Goal: Task Accomplishment & Management: Use online tool/utility

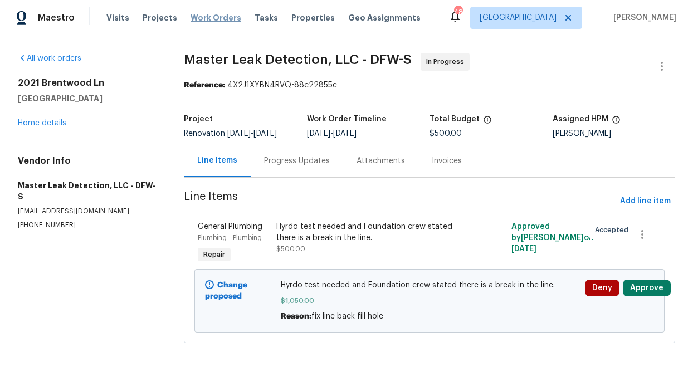
click at [217, 21] on span "Work Orders" at bounding box center [216, 17] width 51 height 11
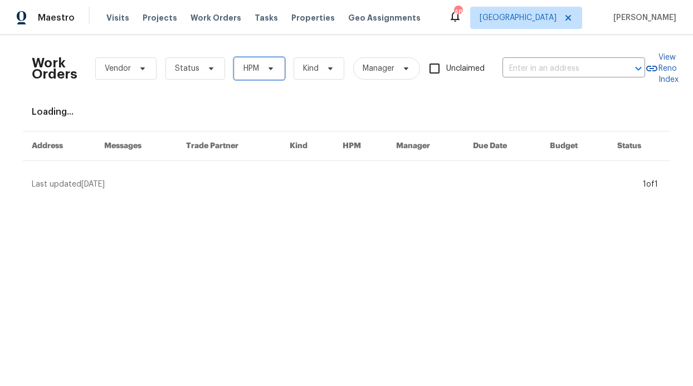
click at [245, 66] on span "HPM" at bounding box center [252, 68] width 16 height 11
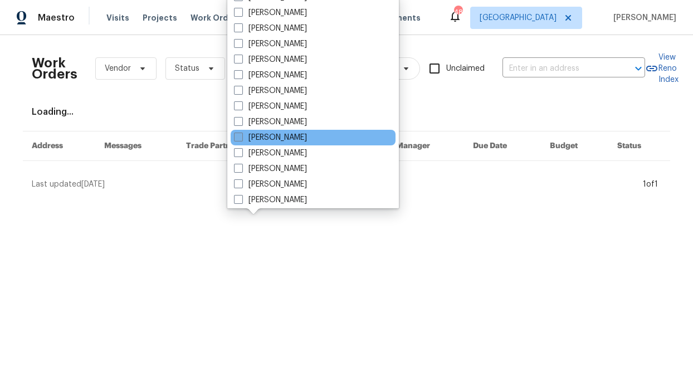
scroll to position [622, 0]
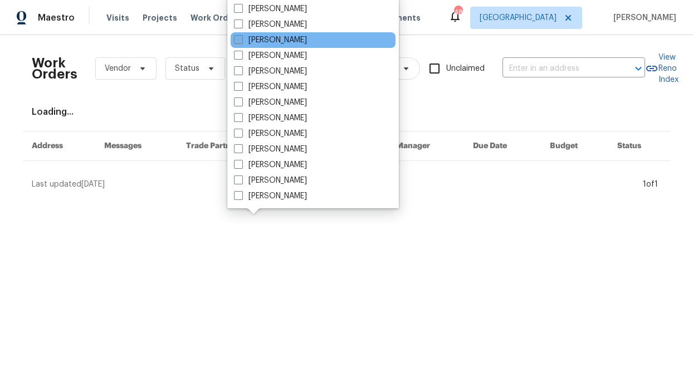
click at [294, 45] on label "[PERSON_NAME]" at bounding box center [270, 40] width 73 height 11
click at [241, 42] on input "[PERSON_NAME]" at bounding box center [237, 38] width 7 height 7
checkbox input "true"
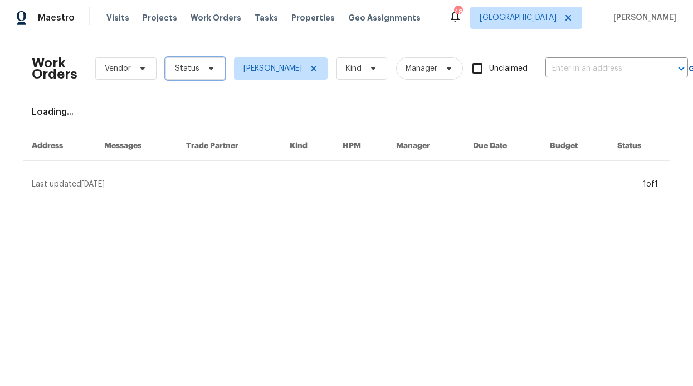
click at [208, 72] on icon at bounding box center [211, 68] width 9 height 9
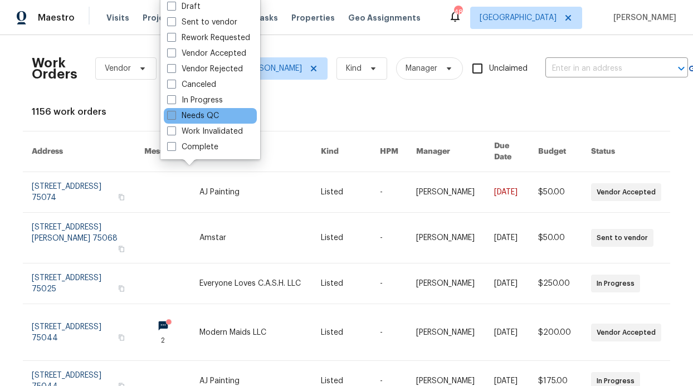
click at [209, 117] on label "Needs QC" at bounding box center [193, 115] width 52 height 11
click at [174, 117] on input "Needs QC" at bounding box center [170, 113] width 7 height 7
checkbox input "true"
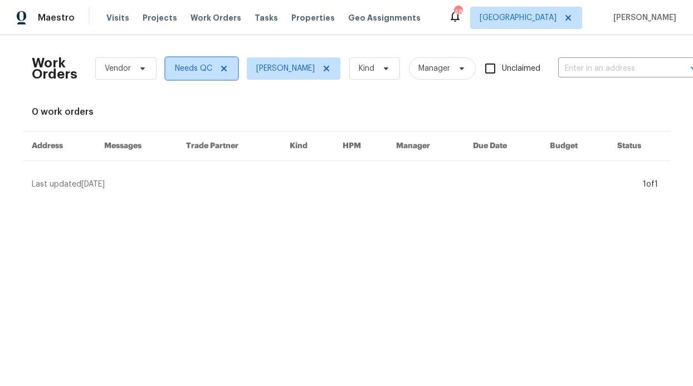
click at [221, 74] on span "Needs QC" at bounding box center [202, 68] width 72 height 22
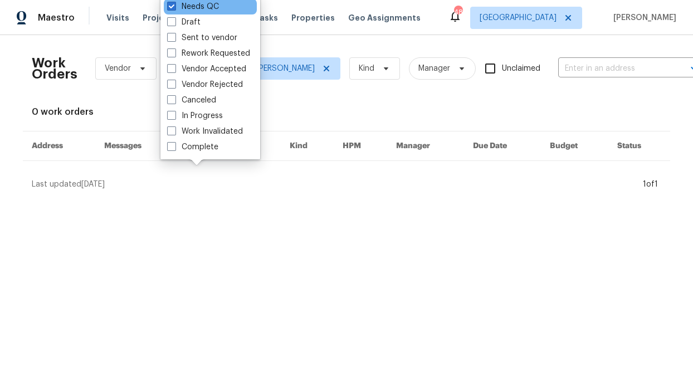
click at [181, 12] on div "Needs QC" at bounding box center [210, 7] width 93 height 16
click at [180, 9] on label "Needs QC" at bounding box center [193, 6] width 52 height 11
click at [174, 8] on input "Needs QC" at bounding box center [170, 4] width 7 height 7
checkbox input "false"
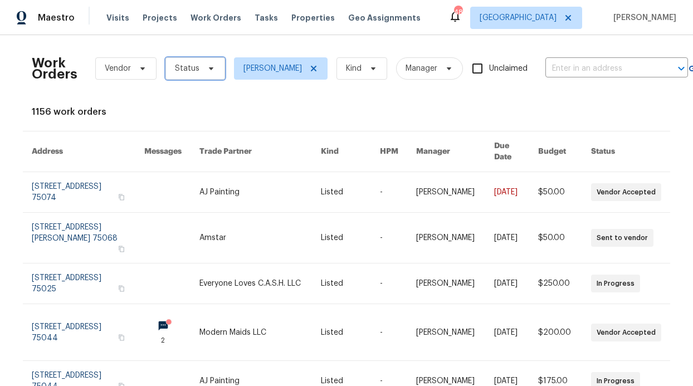
click at [183, 57] on span "Status" at bounding box center [196, 68] width 60 height 22
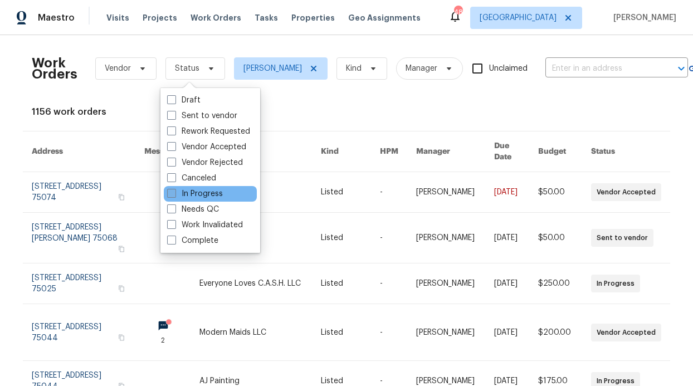
click at [196, 197] on label "In Progress" at bounding box center [195, 193] width 56 height 11
click at [174, 196] on input "In Progress" at bounding box center [170, 191] width 7 height 7
checkbox input "true"
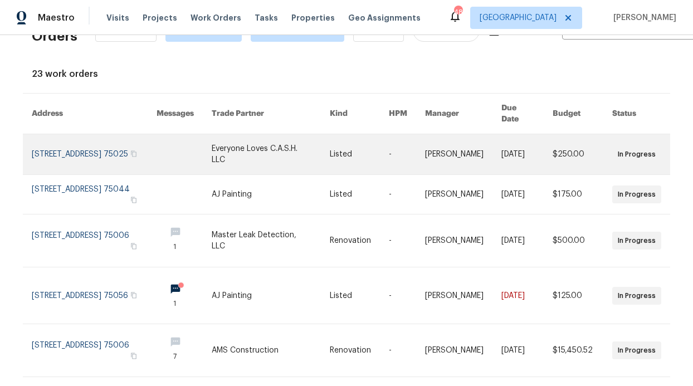
scroll to position [27, 0]
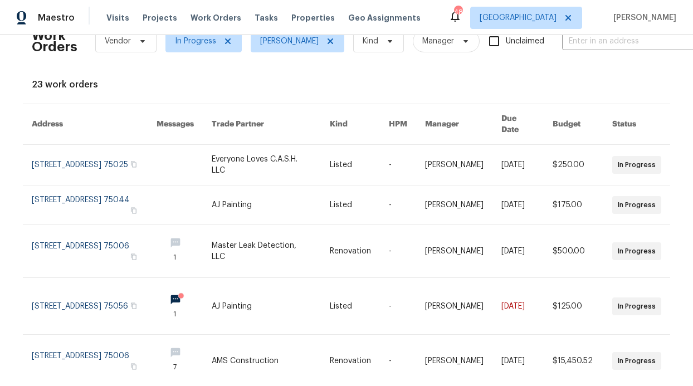
click at [178, 288] on link at bounding box center [184, 306] width 55 height 56
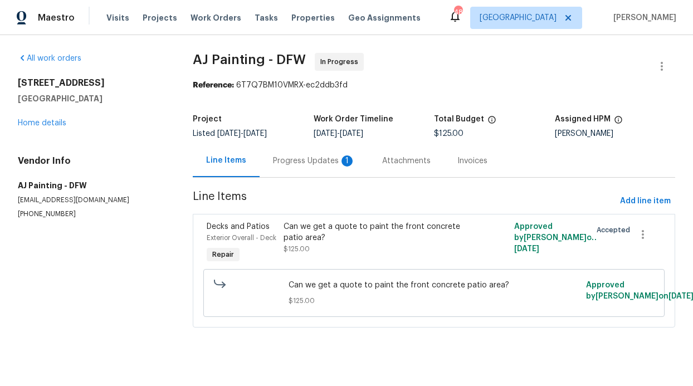
click at [281, 154] on div "Progress Updates 1" at bounding box center [314, 160] width 109 height 33
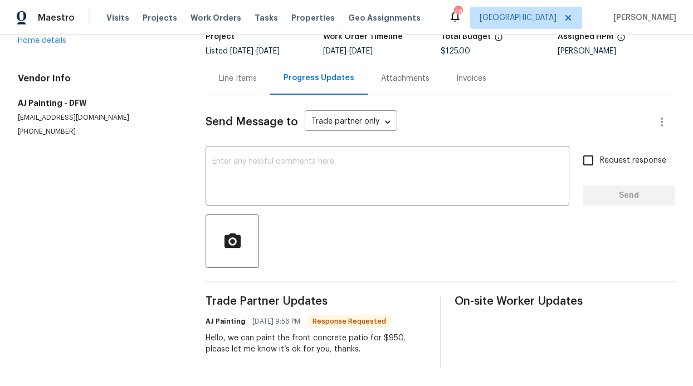
scroll to position [91, 0]
click at [275, 187] on textarea at bounding box center [387, 177] width 351 height 39
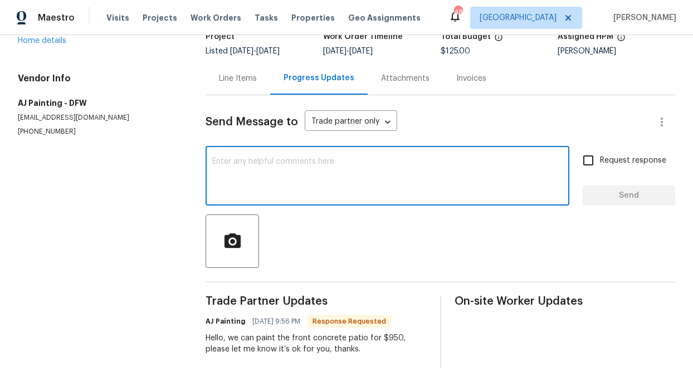
click at [274, 186] on textarea at bounding box center [387, 177] width 351 height 39
click at [274, 184] on textarea "hvb" at bounding box center [387, 177] width 351 height 39
type textarea "h"
type textarea "b"
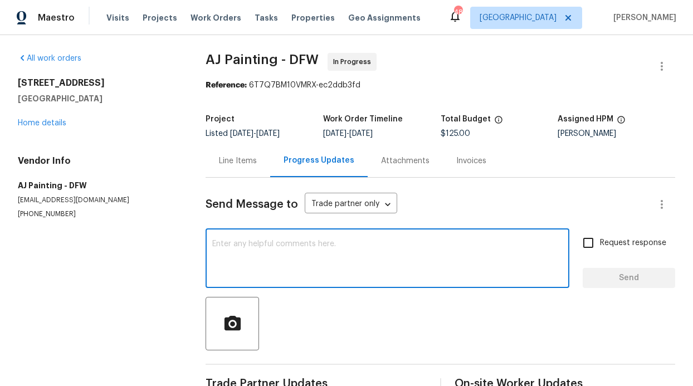
scroll to position [1, 0]
type textarea "'"
drag, startPoint x: 262, startPoint y: 248, endPoint x: 219, endPoint y: 243, distance: 43.7
click at [225, 242] on textarea "v 7utyguk" at bounding box center [387, 259] width 351 height 39
type textarea "v"
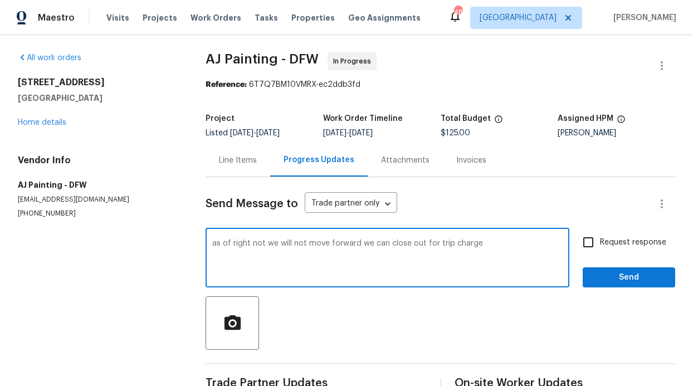
type textarea "as of right not we will not move forward we can close out for trip charge"
click at [567, 280] on div "as of right not we will not move forward we can close out for trip charge x ​ R…" at bounding box center [441, 259] width 470 height 57
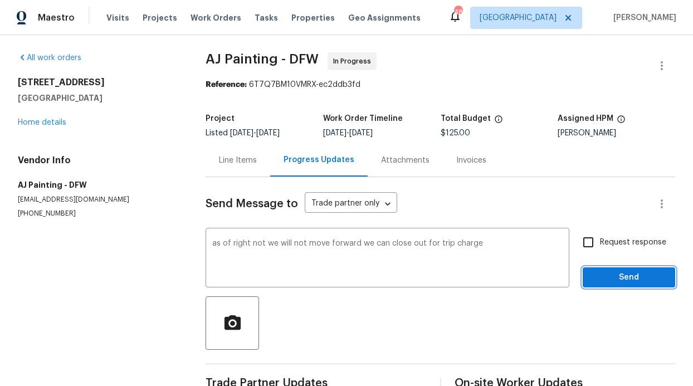
click at [583, 283] on button "Send" at bounding box center [629, 278] width 93 height 21
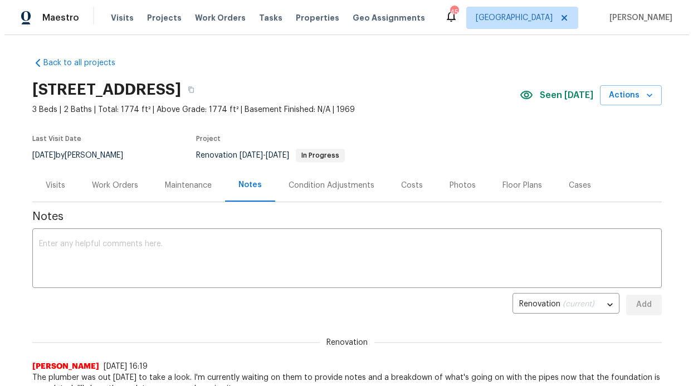
scroll to position [2, 0]
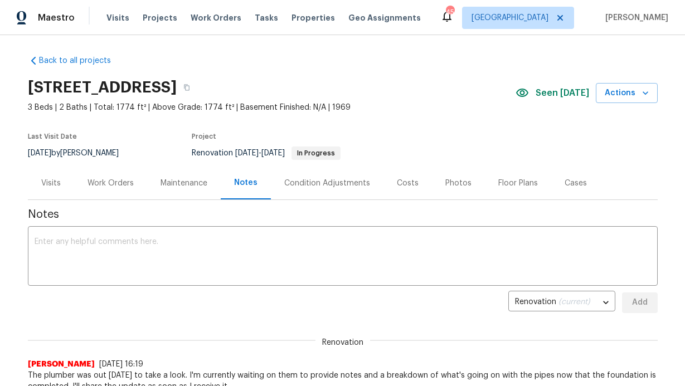
click at [220, 25] on div "Visits Projects Work Orders Tasks Properties Geo Assignments" at bounding box center [270, 18] width 328 height 22
click at [219, 21] on span "Work Orders" at bounding box center [216, 17] width 51 height 11
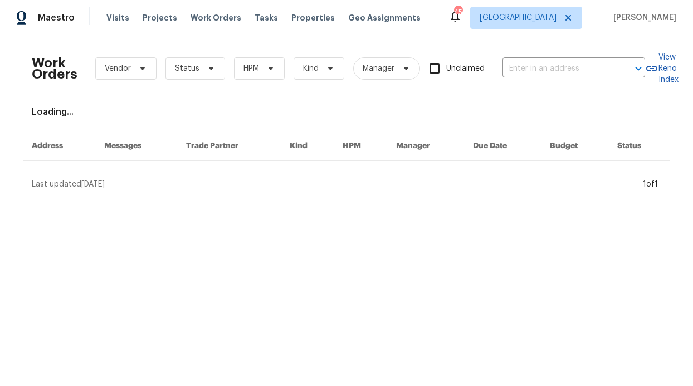
click at [241, 55] on div "Work Orders Vendor Status HPM Kind Manager Unclaimed ​" at bounding box center [339, 68] width 614 height 49
click at [243, 59] on span "HPM" at bounding box center [259, 68] width 51 height 22
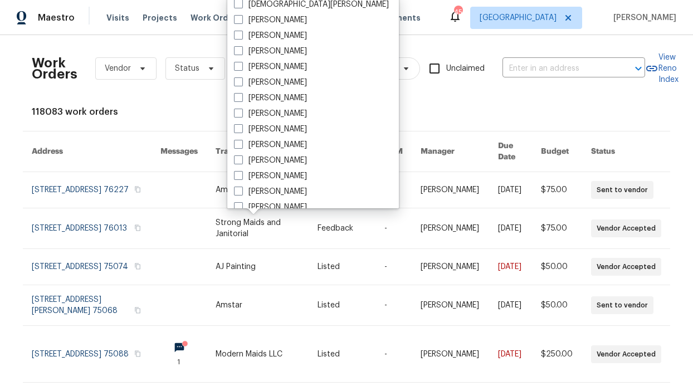
scroll to position [622, 0]
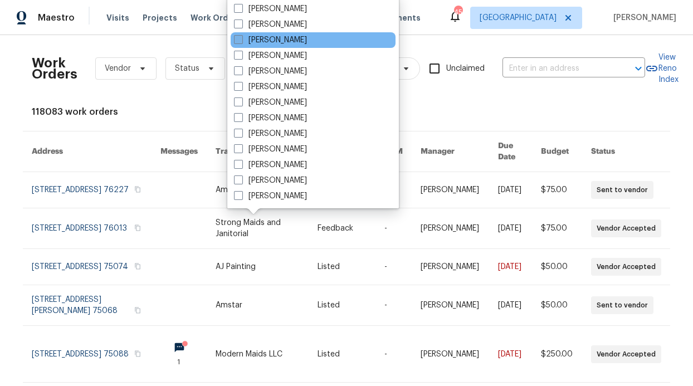
click at [281, 42] on label "[PERSON_NAME]" at bounding box center [270, 40] width 73 height 11
click at [241, 42] on input "[PERSON_NAME]" at bounding box center [237, 38] width 7 height 7
checkbox input "true"
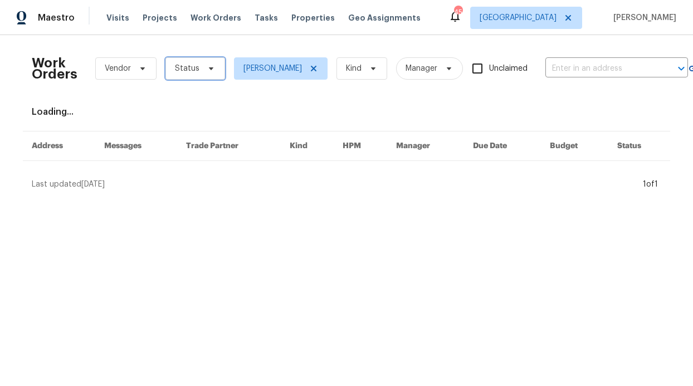
click at [210, 62] on span "Status" at bounding box center [196, 68] width 60 height 22
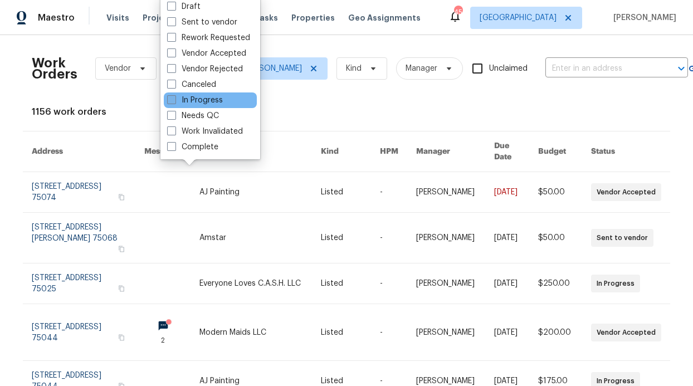
click at [206, 105] on label "In Progress" at bounding box center [195, 100] width 56 height 11
click at [174, 102] on input "In Progress" at bounding box center [170, 98] width 7 height 7
checkbox input "true"
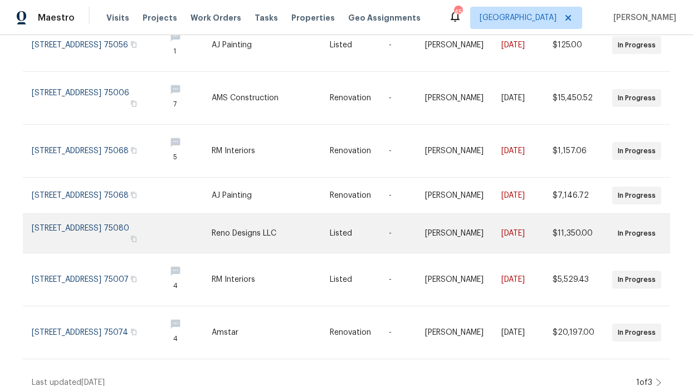
scroll to position [300, 0]
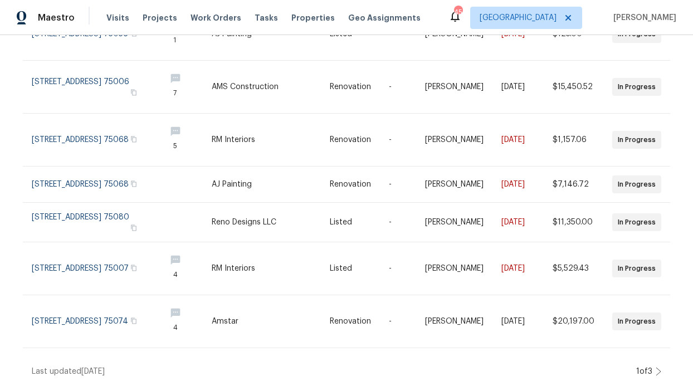
click at [655, 366] on div "1 of 3" at bounding box center [647, 371] width 28 height 11
click at [656, 367] on icon at bounding box center [659, 371] width 6 height 9
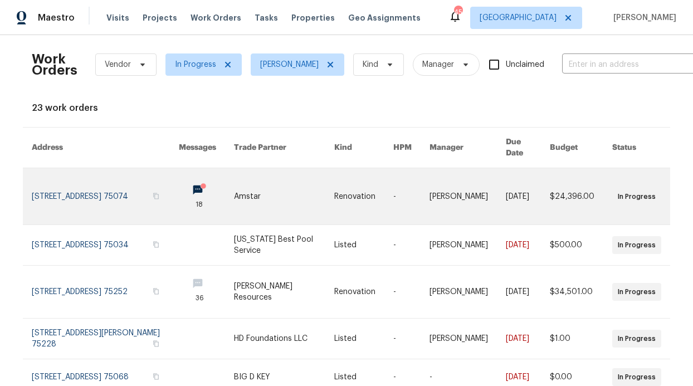
scroll to position [4, 0]
click at [201, 183] on circle at bounding box center [204, 186] width 6 height 6
click at [188, 177] on link at bounding box center [206, 196] width 55 height 56
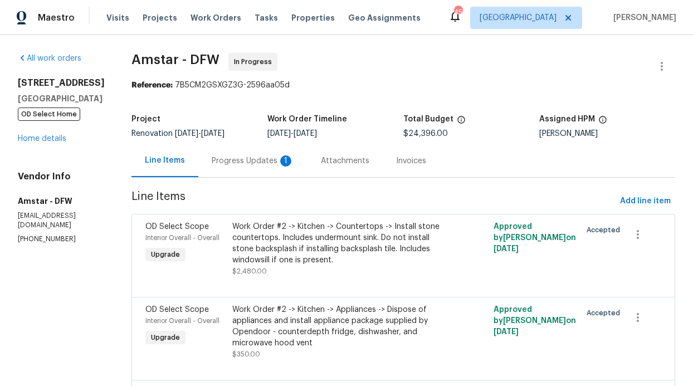
click at [256, 167] on div "Progress Updates 1" at bounding box center [252, 160] width 109 height 33
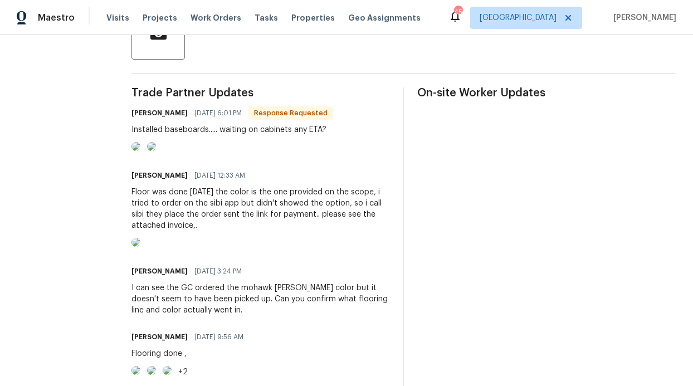
scroll to position [290, 0]
drag, startPoint x: 118, startPoint y: 129, endPoint x: 308, endPoint y: 132, distance: 190.7
click at [308, 132] on div "Installed baseboards..... waiting on cabinets any ETA?" at bounding box center [233, 130] width 202 height 11
copy div "Installed baseboards..... waiting on cabinets any ETA"
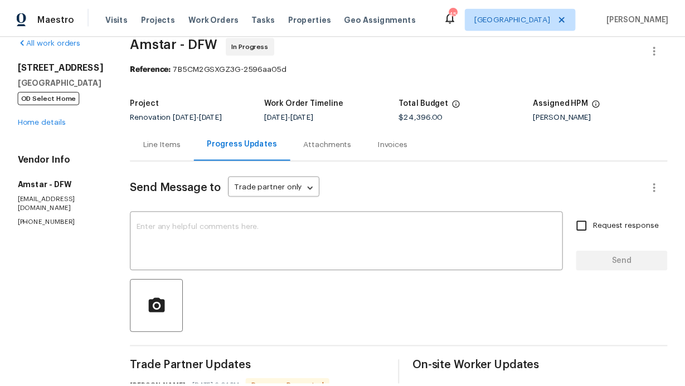
scroll to position [0, 0]
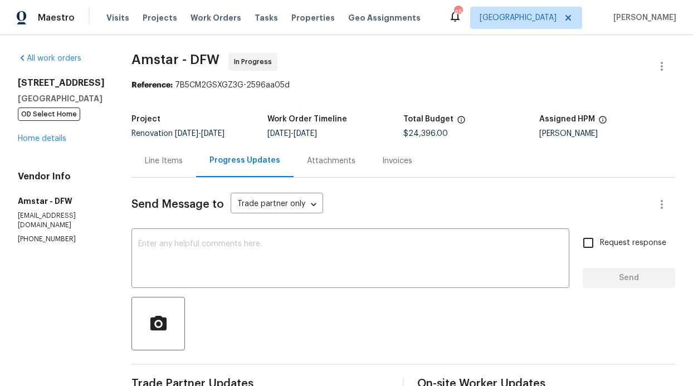
click at [60, 144] on div "All work orders [STREET_ADDRESS] OD Select Home Home details Vendor Info Amstar…" at bounding box center [61, 148] width 87 height 191
click at [62, 141] on link "Home details" at bounding box center [42, 139] width 48 height 8
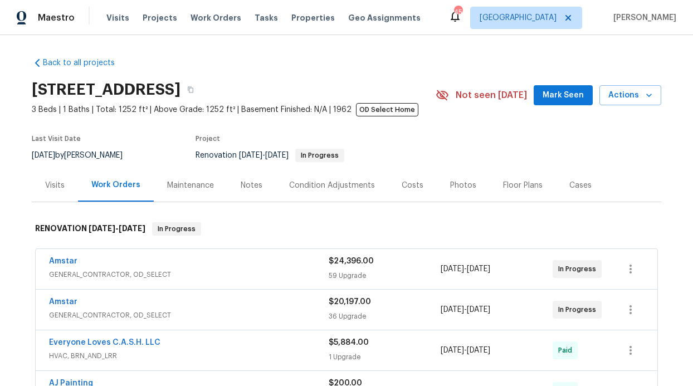
click at [246, 177] on div "Notes" at bounding box center [251, 185] width 48 height 33
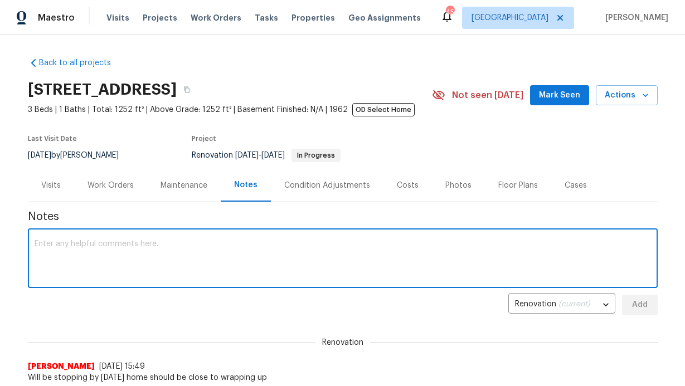
click at [208, 248] on textarea at bounding box center [343, 259] width 617 height 39
paste textarea "Installed baseboards..... waiting on cabinets any ETA"
type textarea "Installed baseboards..... waiting on cabinets"
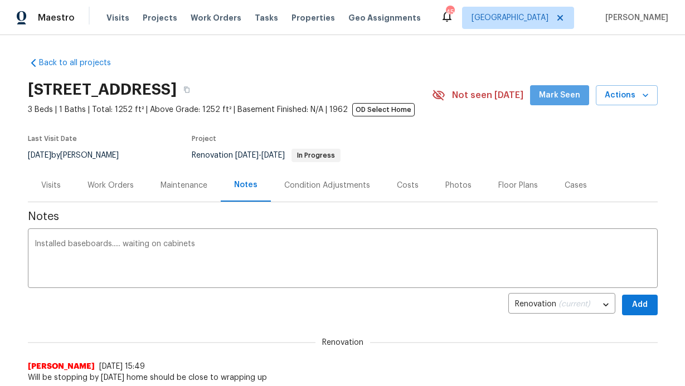
drag, startPoint x: 568, startPoint y: 96, endPoint x: 555, endPoint y: 101, distance: 14.5
click at [555, 101] on span "Mark Seen" at bounding box center [559, 96] width 41 height 14
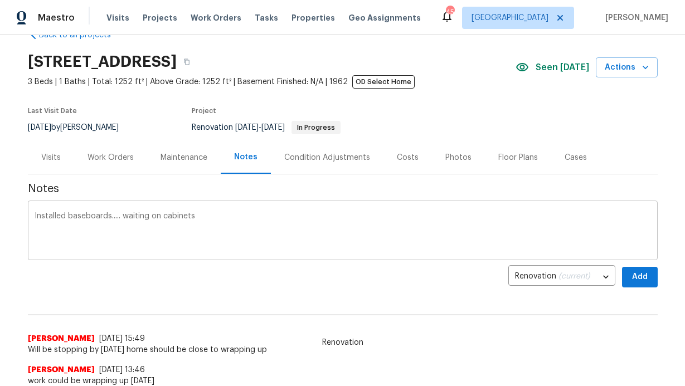
scroll to position [72, 0]
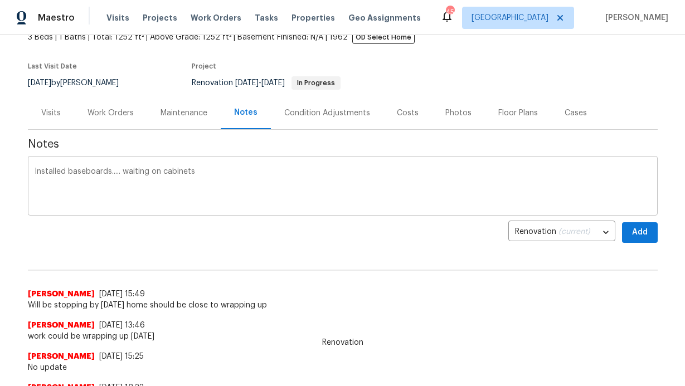
click at [463, 174] on textarea "Installed baseboards..... waiting on cabinets" at bounding box center [343, 187] width 617 height 39
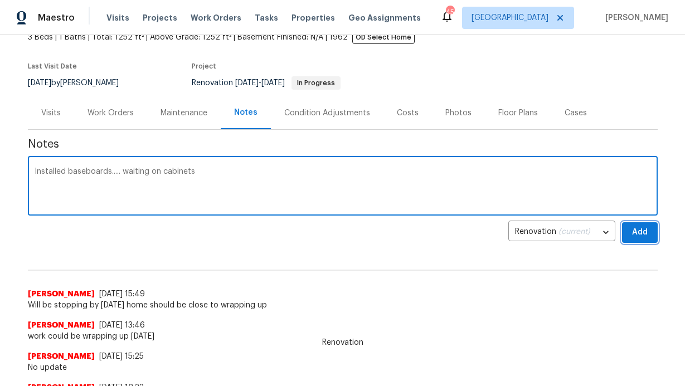
click at [622, 234] on button "Add" at bounding box center [640, 232] width 36 height 21
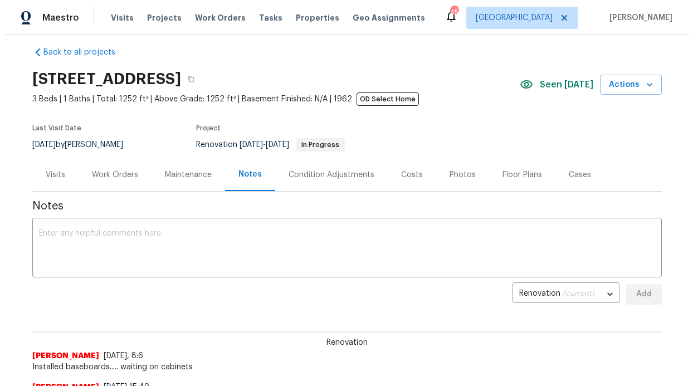
scroll to position [16, 0]
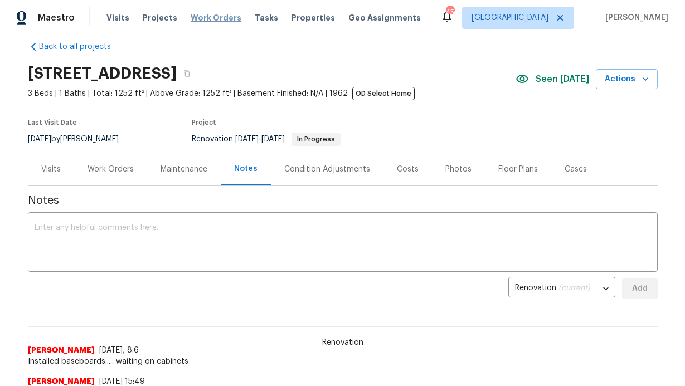
click at [220, 15] on span "Work Orders" at bounding box center [216, 17] width 51 height 11
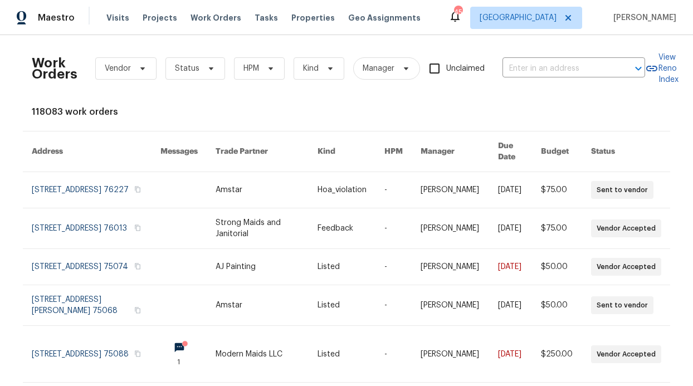
click at [242, 17] on div "Visits Projects Work Orders Tasks Properties Geo Assignments" at bounding box center [270, 18] width 328 height 22
click at [255, 17] on span "Tasks" at bounding box center [266, 18] width 23 height 8
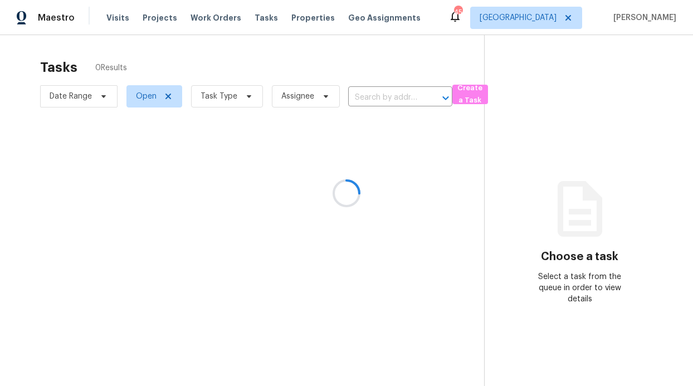
drag, startPoint x: 279, startPoint y: 20, endPoint x: 289, endPoint y: 17, distance: 9.7
click at [279, 20] on div at bounding box center [346, 193] width 693 height 386
click at [290, 16] on div at bounding box center [346, 193] width 693 height 386
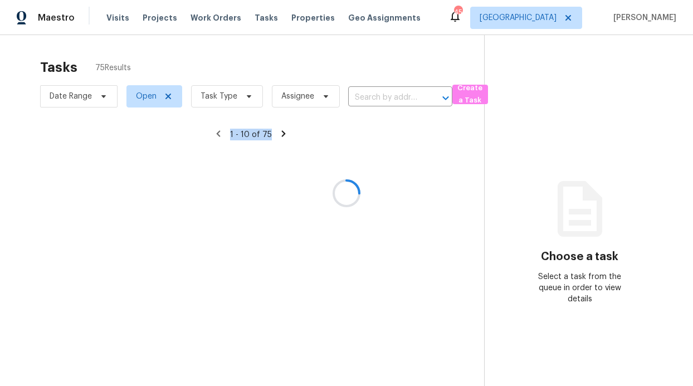
click at [290, 16] on div at bounding box center [346, 193] width 693 height 386
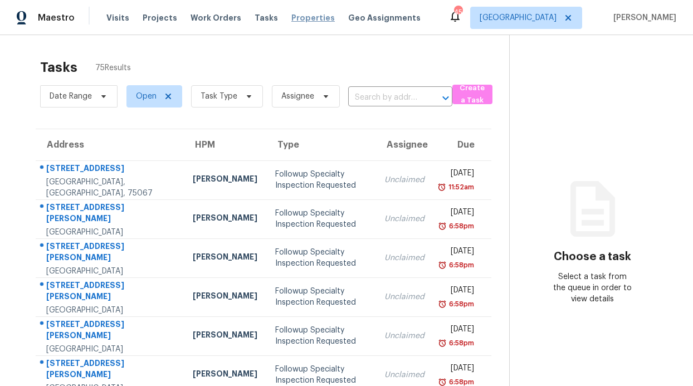
click at [292, 18] on span "Properties" at bounding box center [313, 17] width 43 height 11
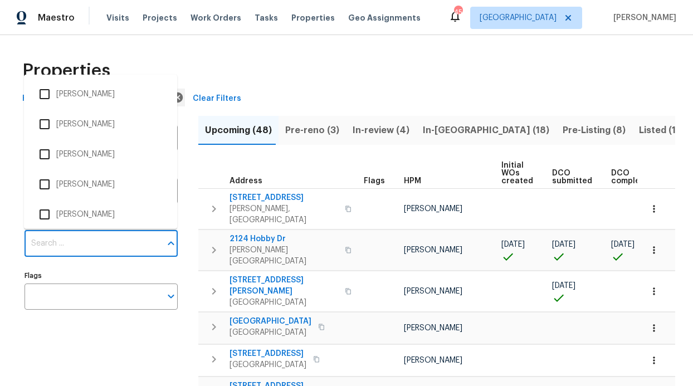
click at [79, 241] on input "Individuals" at bounding box center [93, 244] width 137 height 26
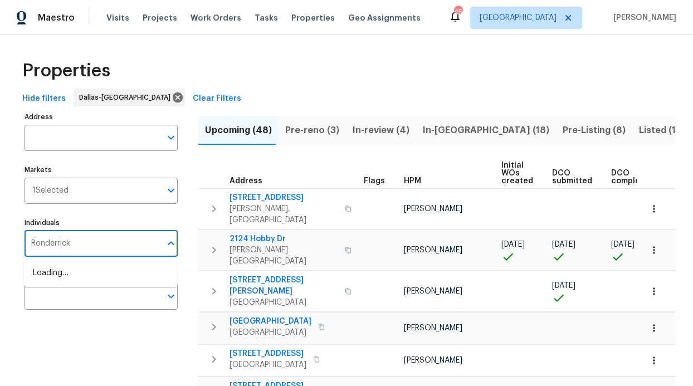
type input "Ronderrick"
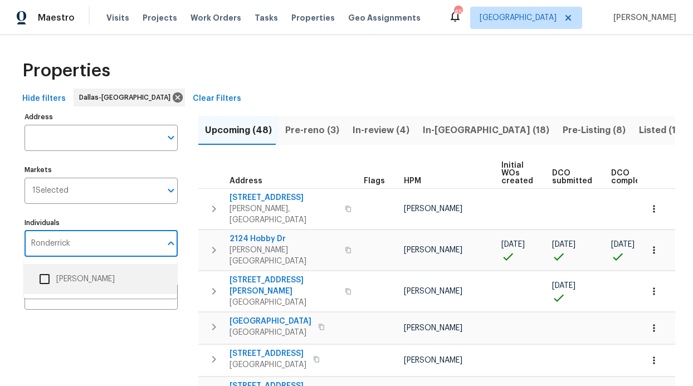
click at [98, 273] on li "[PERSON_NAME]" at bounding box center [100, 279] width 135 height 23
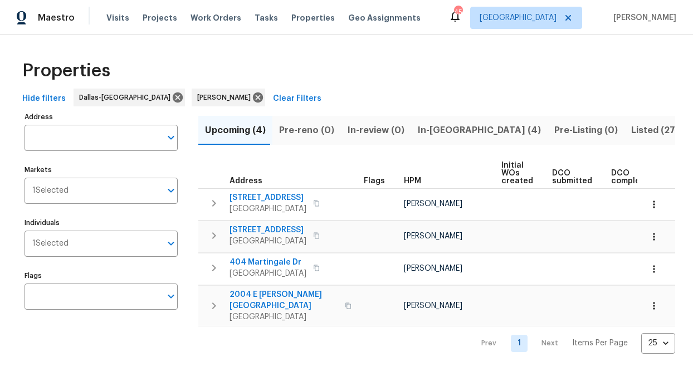
click at [427, 132] on span "In-[GEOGRAPHIC_DATA] (4)" at bounding box center [479, 131] width 123 height 16
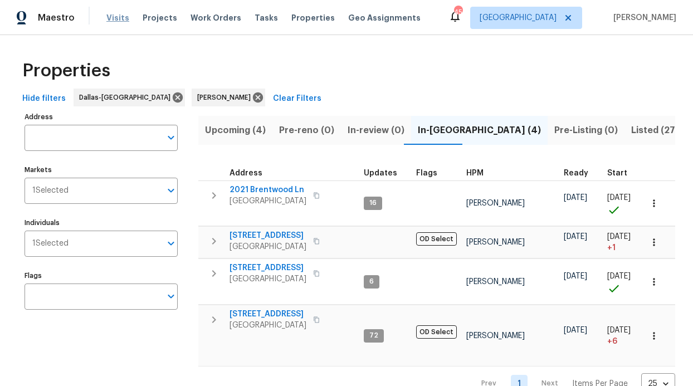
click at [107, 22] on span "Visits" at bounding box center [117, 17] width 23 height 11
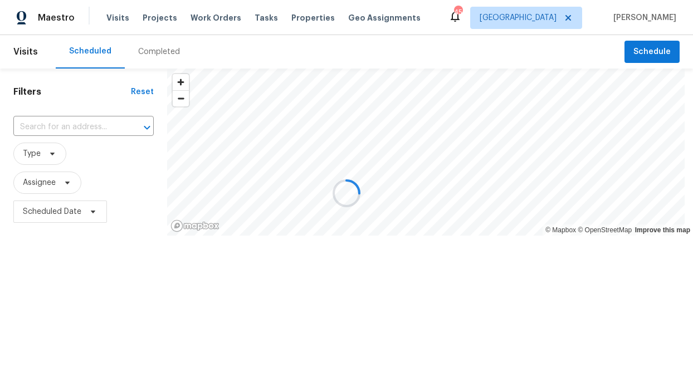
click at [109, 20] on div at bounding box center [346, 193] width 693 height 386
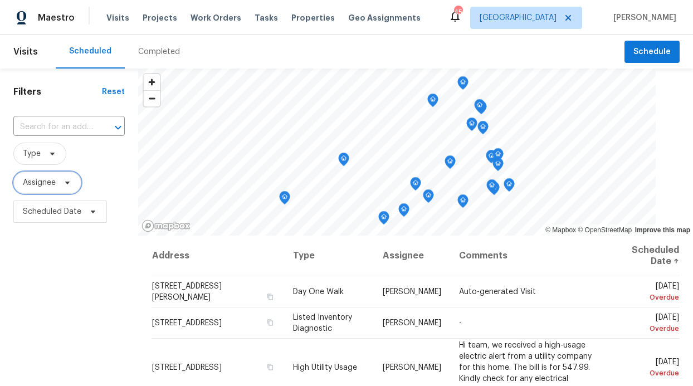
click at [42, 183] on span "Assignee" at bounding box center [39, 182] width 33 height 11
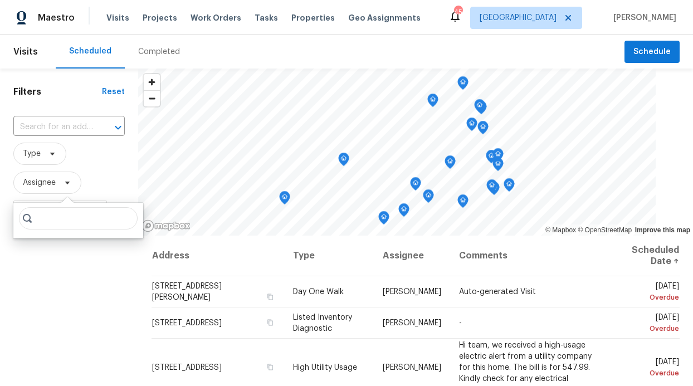
click at [46, 217] on input "search" at bounding box center [78, 218] width 119 height 22
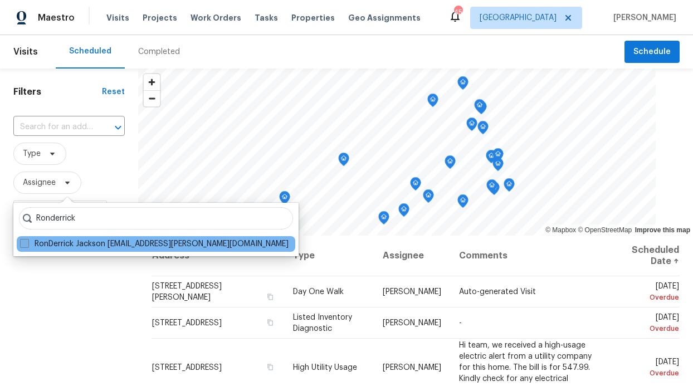
type input "Ronderrick"
click at [36, 240] on label "RonDerrick Jackson [EMAIL_ADDRESS][PERSON_NAME][DOMAIN_NAME]" at bounding box center [154, 244] width 269 height 11
click at [27, 240] on input "RonDerrick Jackson [EMAIL_ADDRESS][PERSON_NAME][DOMAIN_NAME]" at bounding box center [23, 242] width 7 height 7
checkbox input "true"
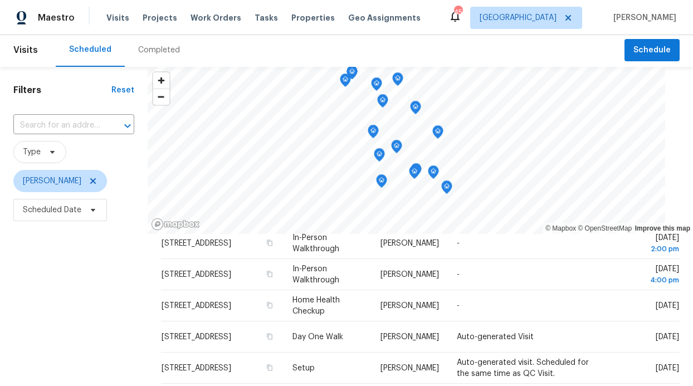
scroll to position [2, 0]
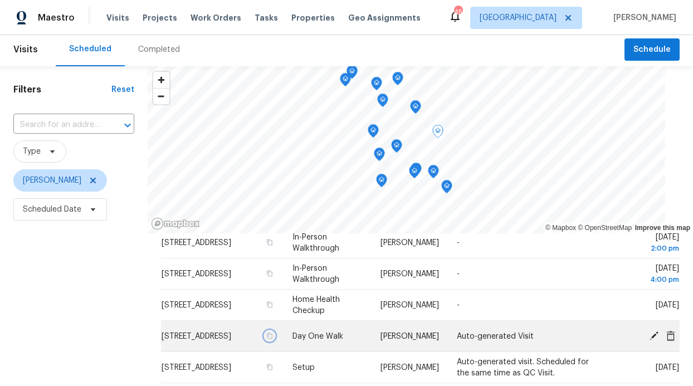
click at [267, 339] on icon "button" at bounding box center [270, 336] width 6 height 6
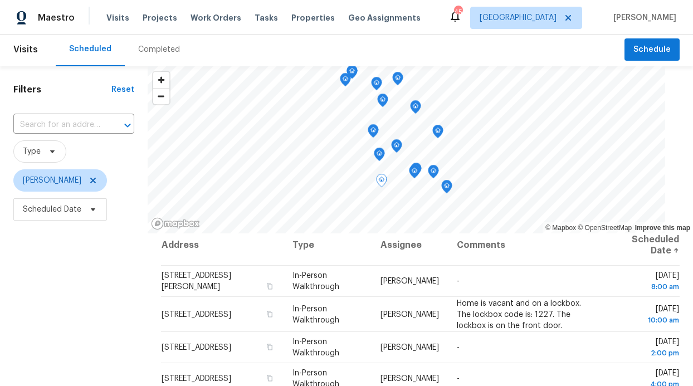
scroll to position [10, 0]
